Goal: Task Accomplishment & Management: Manage account settings

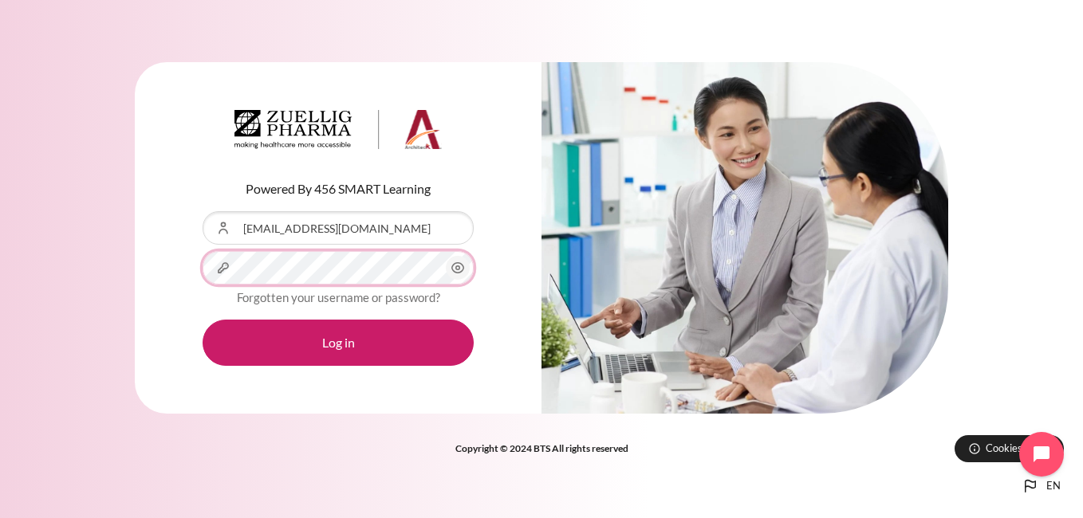
click at [203, 320] on button "Log in" at bounding box center [338, 343] width 271 height 46
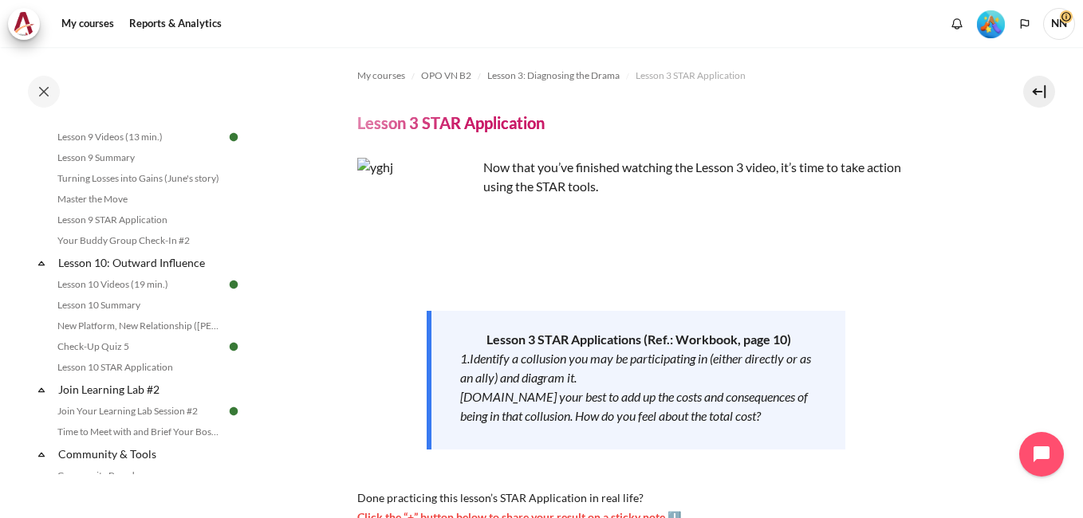
scroll to position [1702, 0]
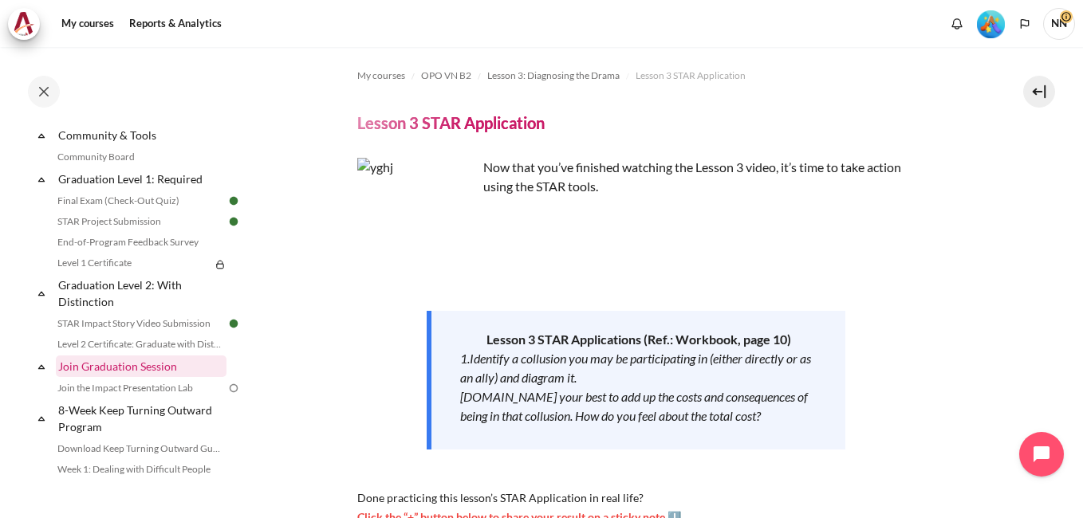
click at [151, 377] on link "Join Graduation Session" at bounding box center [141, 367] width 171 height 22
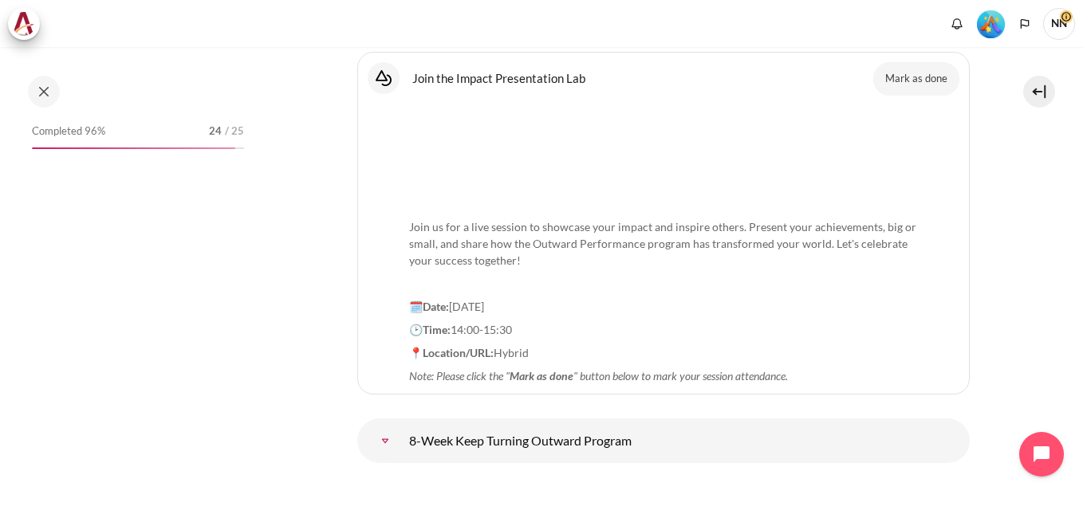
scroll to position [21837, 0]
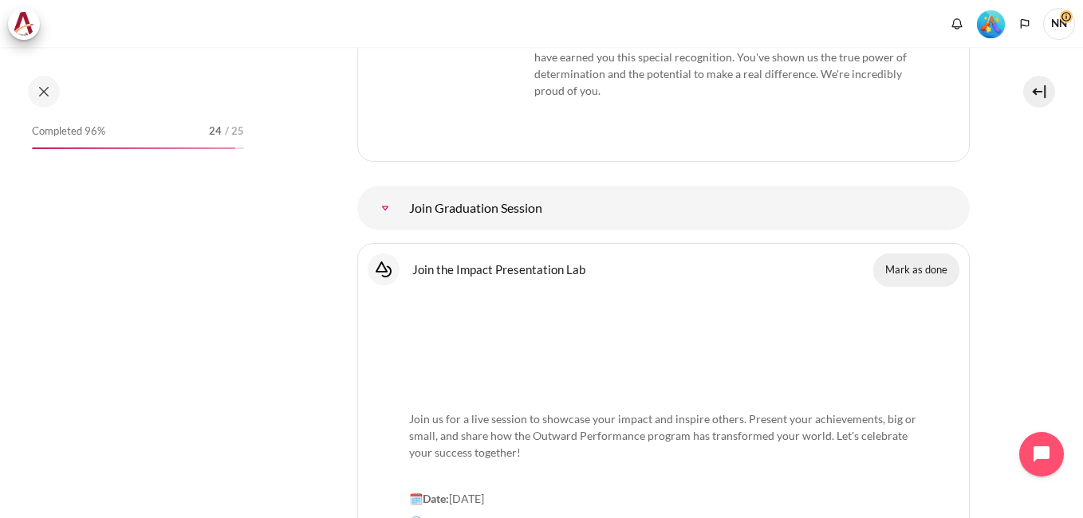
click at [911, 254] on button "Mark as done" at bounding box center [916, 270] width 86 height 33
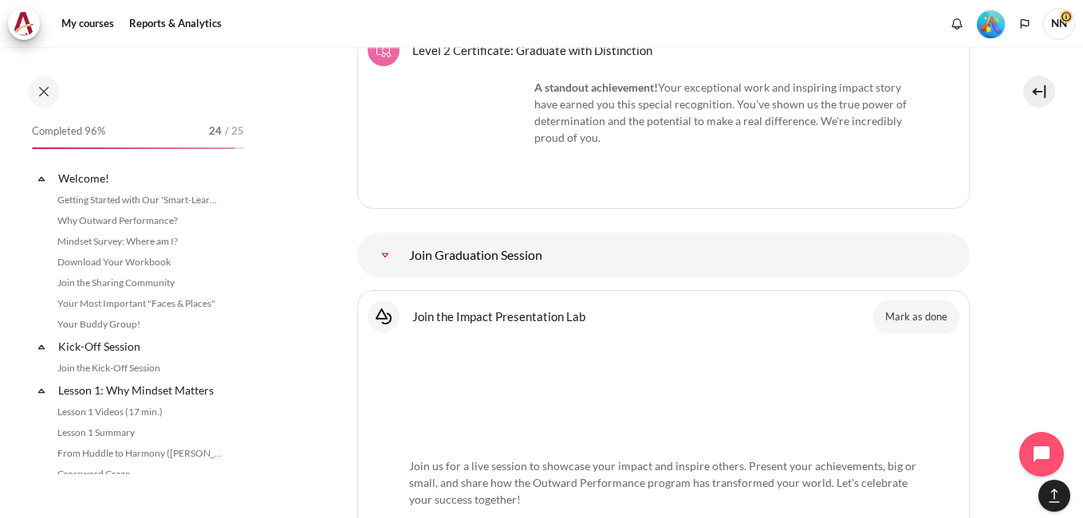
scroll to position [1890, 0]
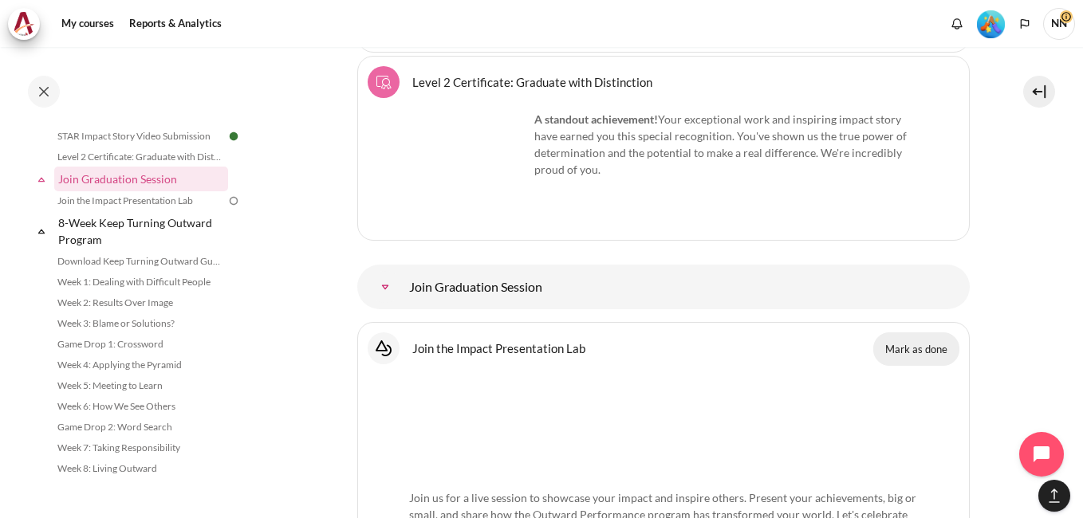
click at [917, 332] on button "Mark as done" at bounding box center [916, 348] width 86 height 33
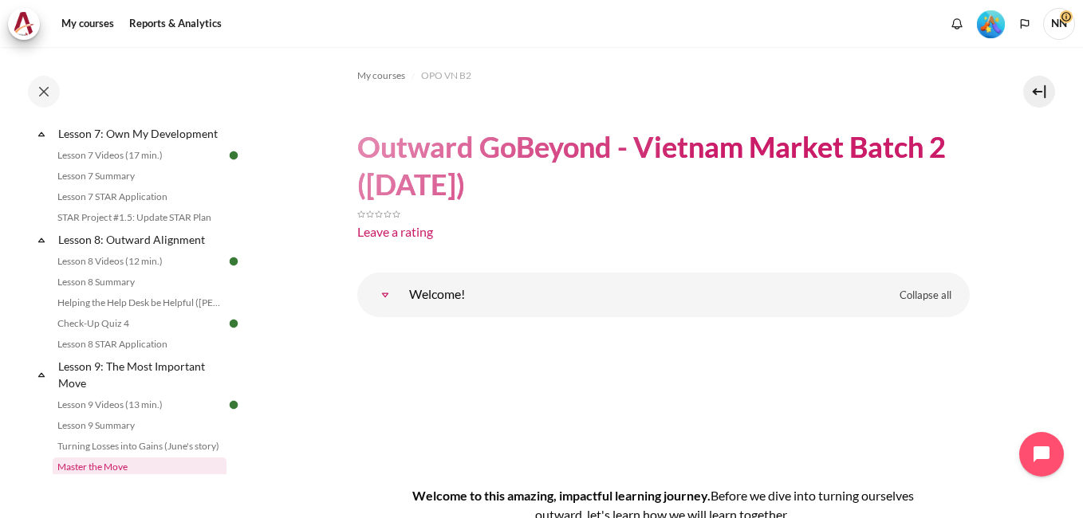
scroll to position [797, 0]
